Goal: Task Accomplishment & Management: Use online tool/utility

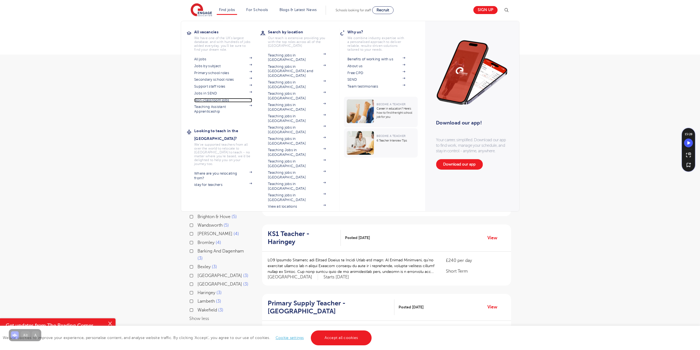
click at [219, 99] on link "Non-classroom jobs" at bounding box center [223, 100] width 58 height 4
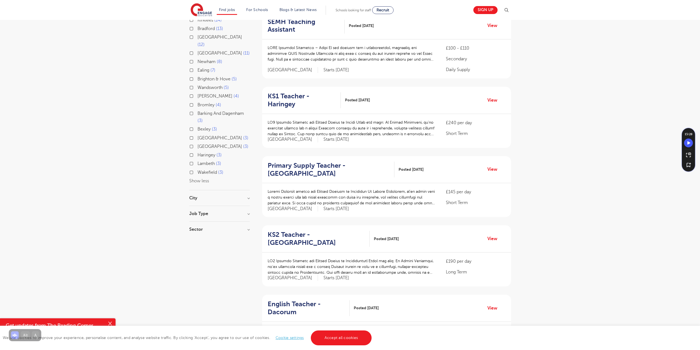
scroll to position [193, 0]
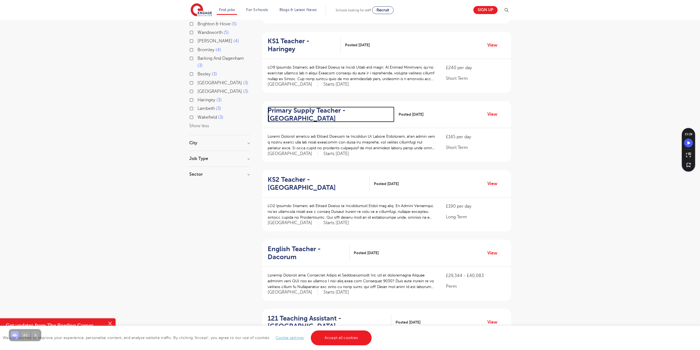
click at [319, 106] on h2 "Primary Supply Teacher - Hertsmere" at bounding box center [329, 114] width 122 height 16
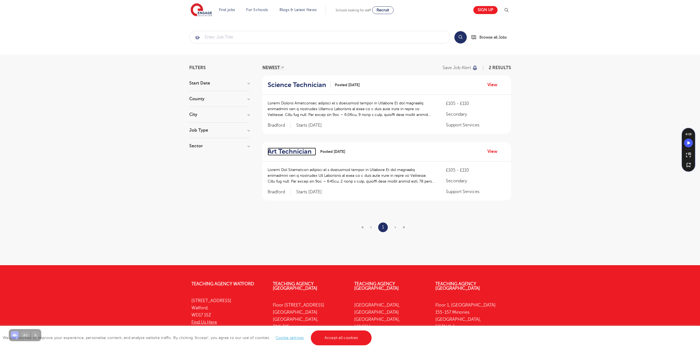
click at [280, 151] on h2 "Art Technician" at bounding box center [290, 151] width 44 height 8
click at [274, 151] on h2 "Art Technician" at bounding box center [290, 151] width 44 height 8
click at [193, 129] on h3 "Job Type" at bounding box center [219, 130] width 61 height 4
click at [198, 150] on label "Daily Supply 36" at bounding box center [214, 149] width 33 height 7
click at [198, 150] on input "Daily Supply 36" at bounding box center [200, 149] width 4 height 4
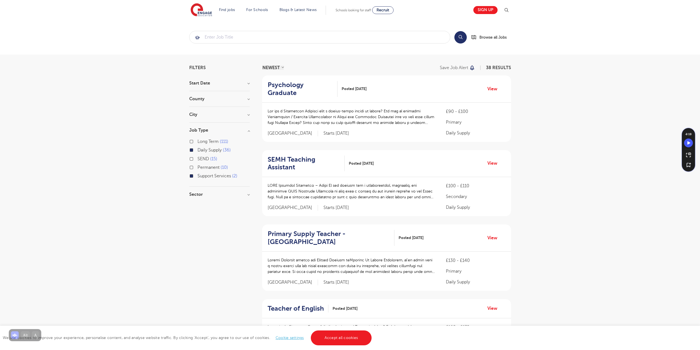
click at [198, 159] on label "SEND 15" at bounding box center [208, 158] width 20 height 7
click at [198, 159] on input "SEND 15" at bounding box center [200, 158] width 4 height 4
click at [198, 175] on label "Support Services 2" at bounding box center [218, 175] width 40 height 7
click at [198, 175] on input "Support Services 2" at bounding box center [200, 175] width 4 height 4
click at [198, 140] on label "Long Term 111" at bounding box center [213, 141] width 31 height 7
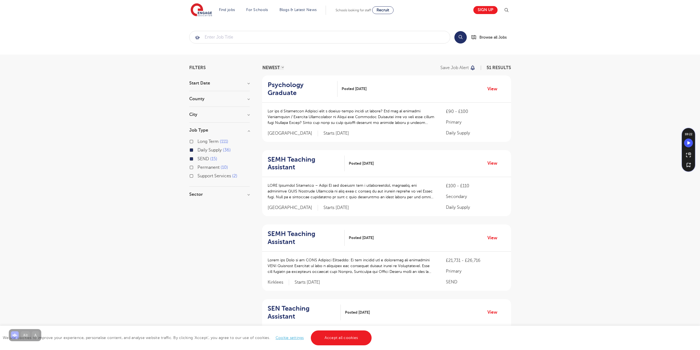
click at [198, 140] on input "Long Term 111" at bounding box center [200, 141] width 4 height 4
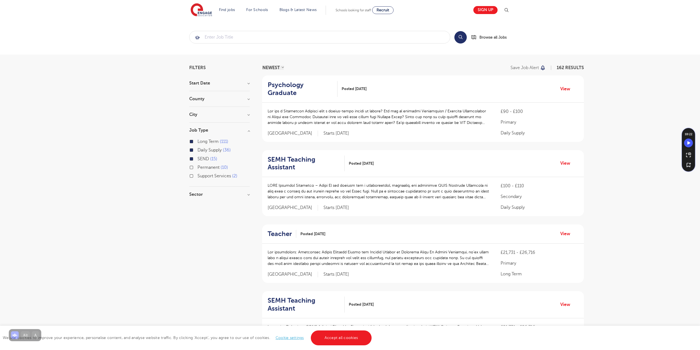
click at [198, 166] on label "Permanent 10" at bounding box center [213, 167] width 31 height 7
click at [198, 166] on input "Permanent 10" at bounding box center [200, 167] width 4 height 4
click at [198, 177] on label "Support Services 2" at bounding box center [218, 175] width 40 height 7
click at [198, 177] on input "Support Services 2" at bounding box center [200, 175] width 4 height 4
checkbox input "true"
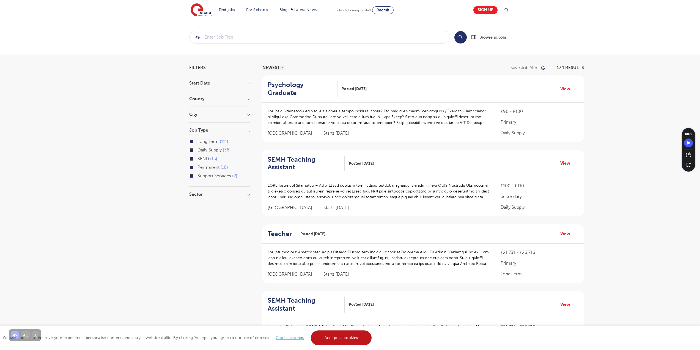
click at [352, 335] on link "Accept all cookies" at bounding box center [341, 337] width 61 height 15
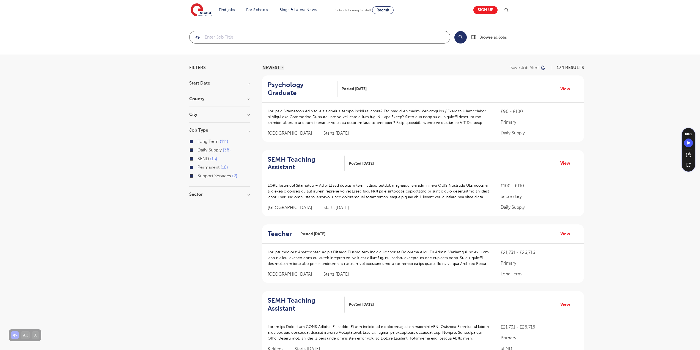
click at [241, 38] on input "search" at bounding box center [320, 37] width 261 height 12
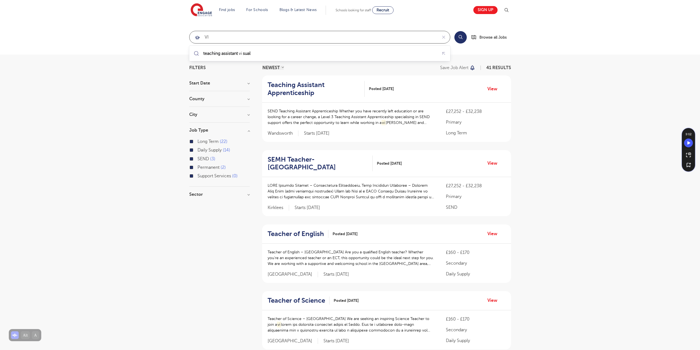
type input "V"
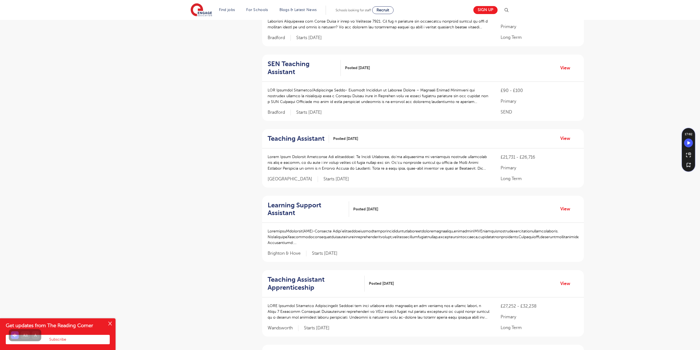
scroll to position [468, 0]
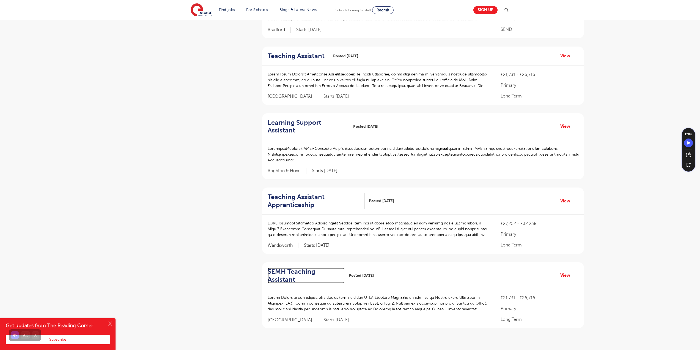
click at [289, 267] on h2 "SEMH Teaching Assistant" at bounding box center [304, 275] width 73 height 16
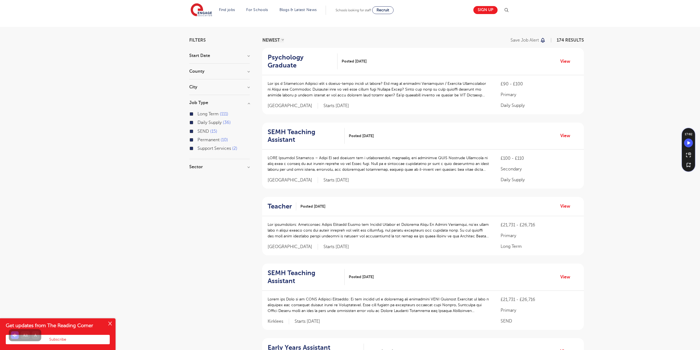
scroll to position [0, 0]
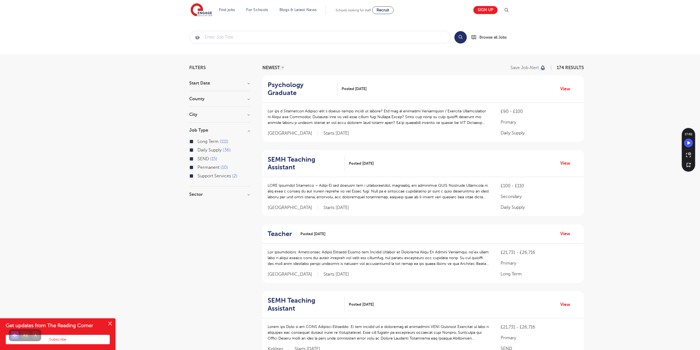
click at [248, 115] on h3 "City" at bounding box center [219, 114] width 61 height 4
click at [204, 174] on button "Show more" at bounding box center [200, 176] width 23 height 5
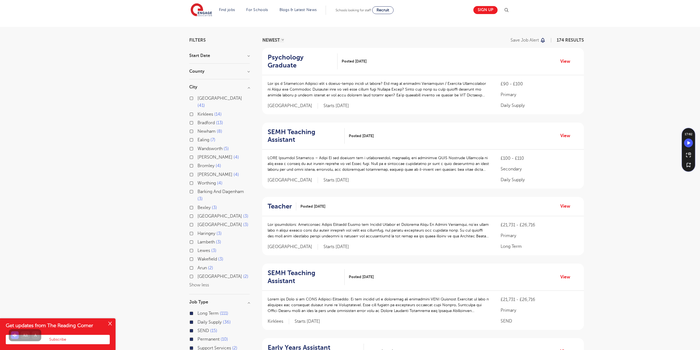
scroll to position [55, 0]
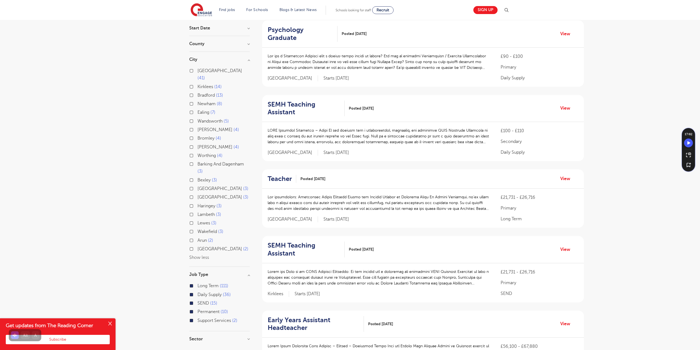
click at [193, 71] on div "Leeds 41" at bounding box center [219, 75] width 61 height 16
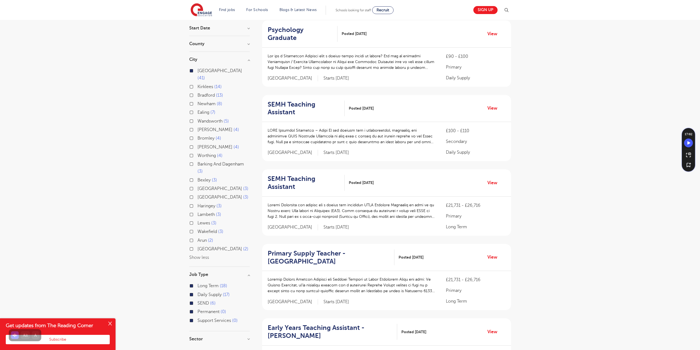
scroll to position [110, 0]
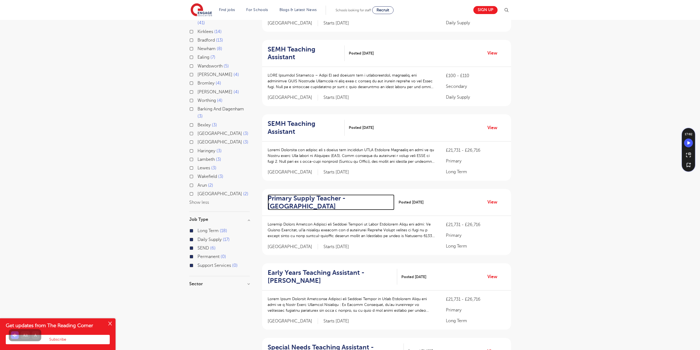
click at [329, 194] on h2 "Primary Supply Teacher - Wakefield" at bounding box center [329, 202] width 122 height 16
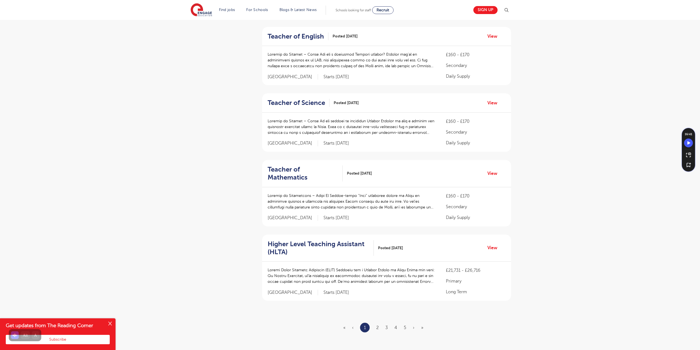
scroll to position [523, 0]
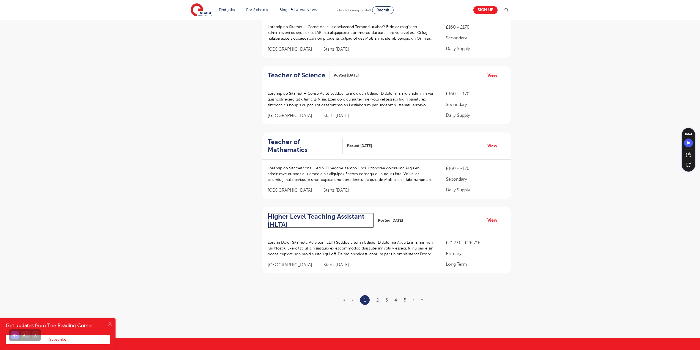
click at [341, 212] on h2 "Higher Level Teaching Assistant (HLTA)" at bounding box center [319, 220] width 102 height 16
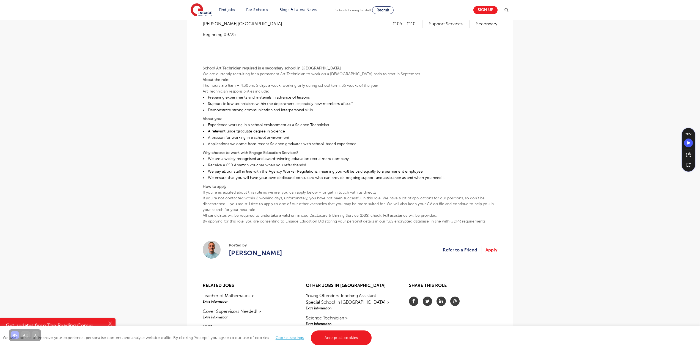
scroll to position [193, 0]
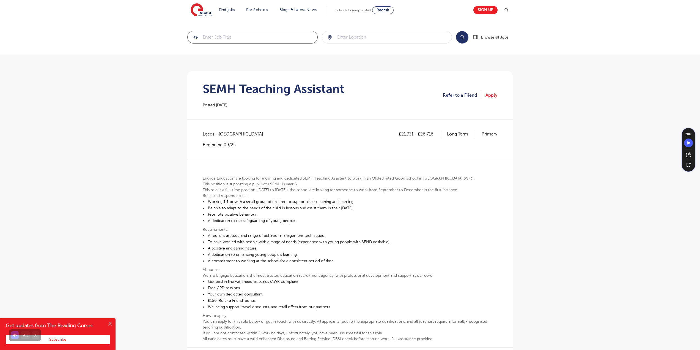
click at [214, 39] on input "search" at bounding box center [253, 37] width 130 height 12
click at [409, 39] on input "search" at bounding box center [387, 37] width 130 height 12
type input "CAMBRIDGE"
click button "Submit" at bounding box center [0, 0] width 0 height 0
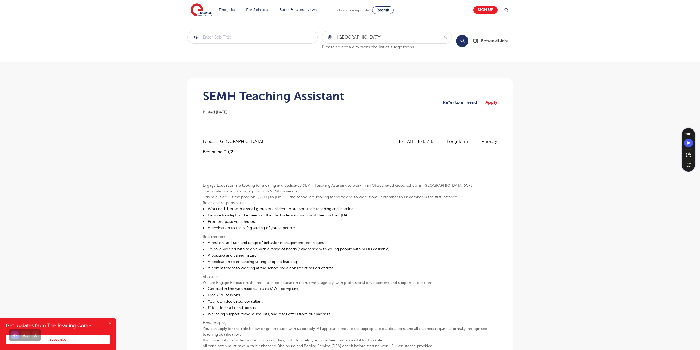
click at [462, 39] on button "Search" at bounding box center [462, 41] width 12 height 12
click at [446, 36] on icon "reset" at bounding box center [446, 37] width 6 height 5
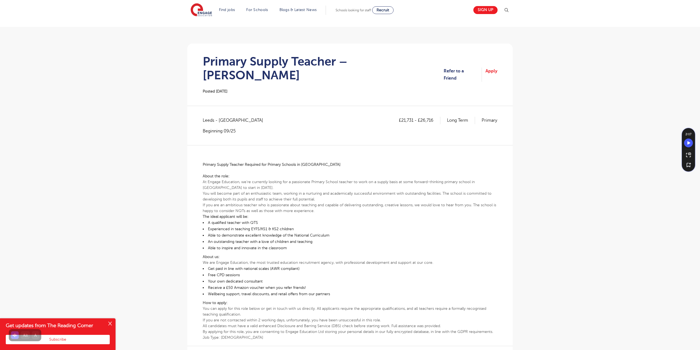
scroll to position [55, 0]
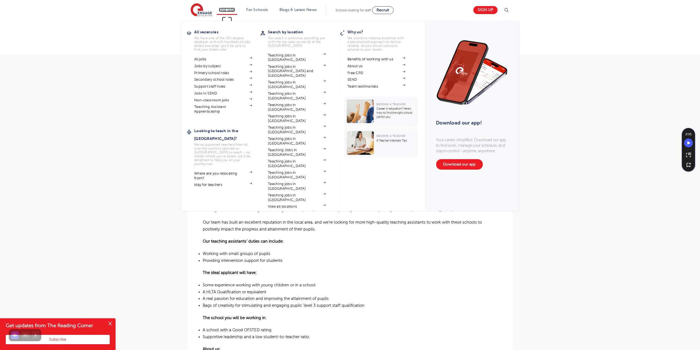
click at [232, 9] on link "Find jobs" at bounding box center [227, 10] width 16 height 4
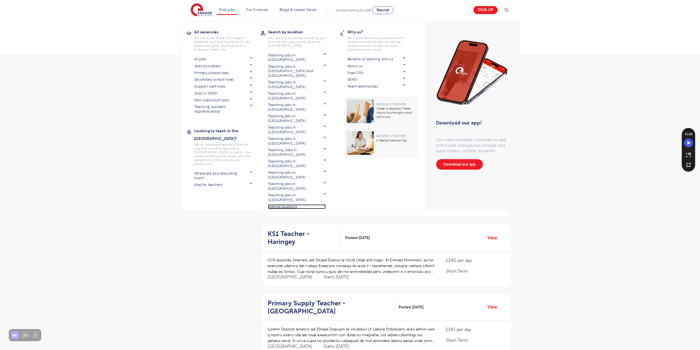
click at [291, 204] on link "View all locations" at bounding box center [297, 206] width 58 height 4
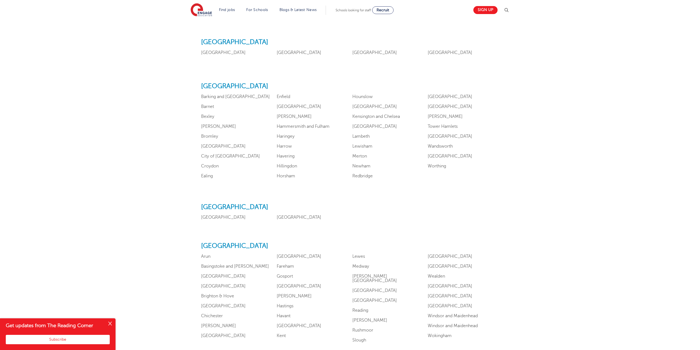
scroll to position [468, 0]
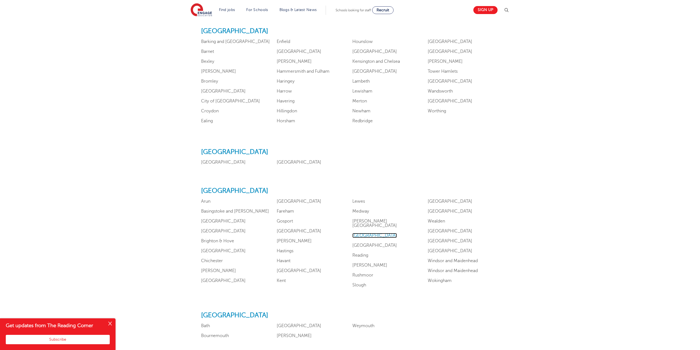
click at [371, 233] on link "Oxfordshire" at bounding box center [374, 235] width 45 height 5
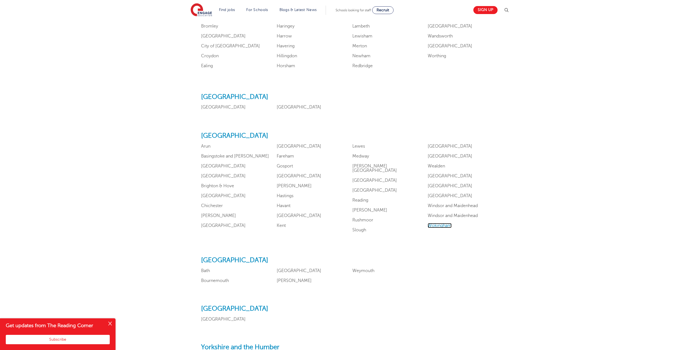
click at [446, 225] on link "Wokingham" at bounding box center [440, 225] width 24 height 5
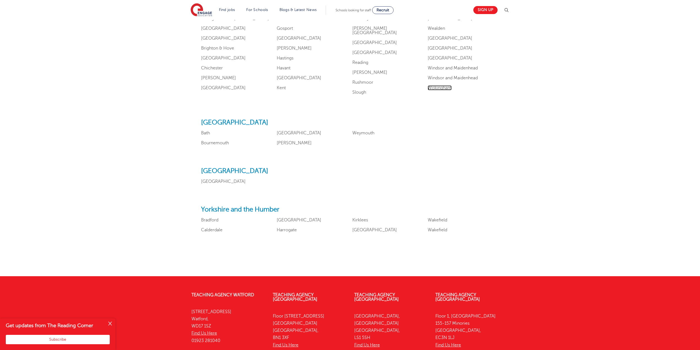
scroll to position [715, 0]
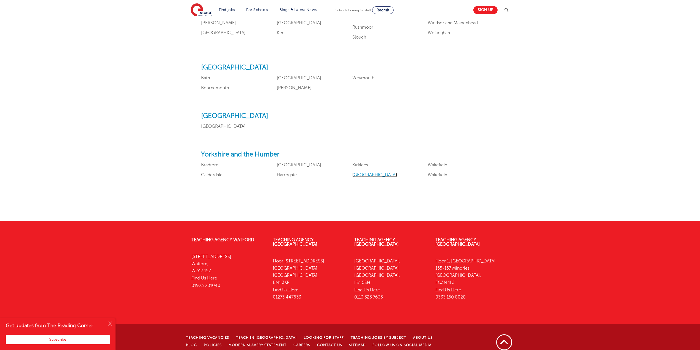
click at [357, 174] on link "Leeds" at bounding box center [374, 174] width 45 height 5
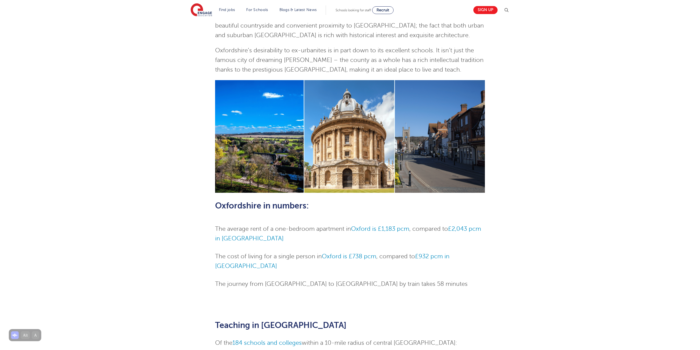
scroll to position [220, 0]
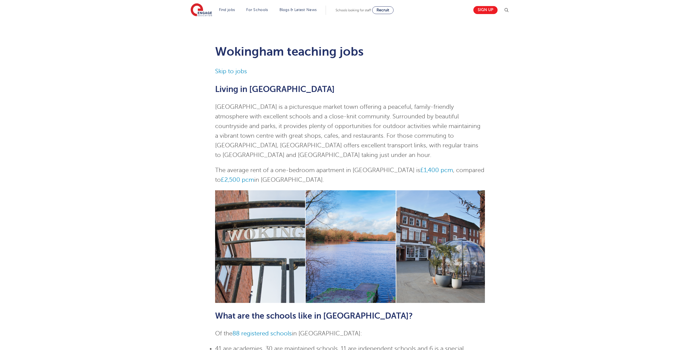
scroll to position [110, 0]
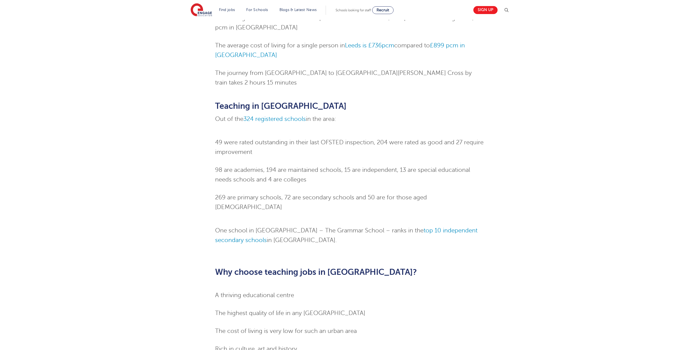
scroll to position [358, 0]
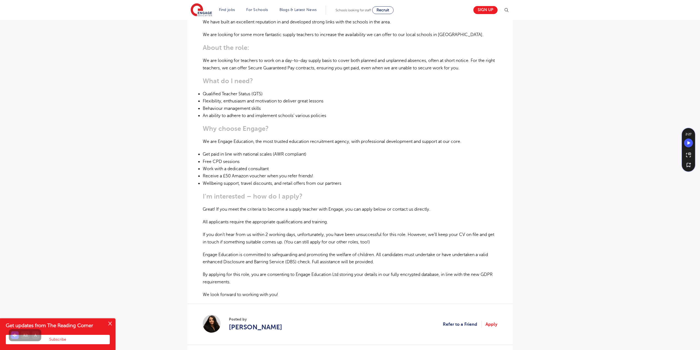
scroll to position [138, 0]
